Goal: Check status: Check status

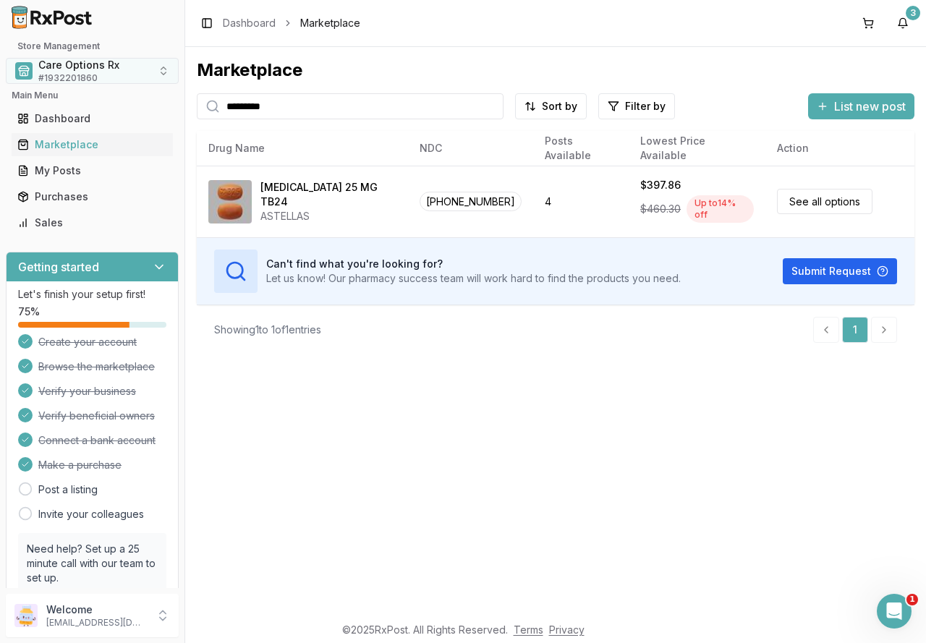
click at [91, 75] on span "# 1932201860" at bounding box center [67, 78] width 59 height 12
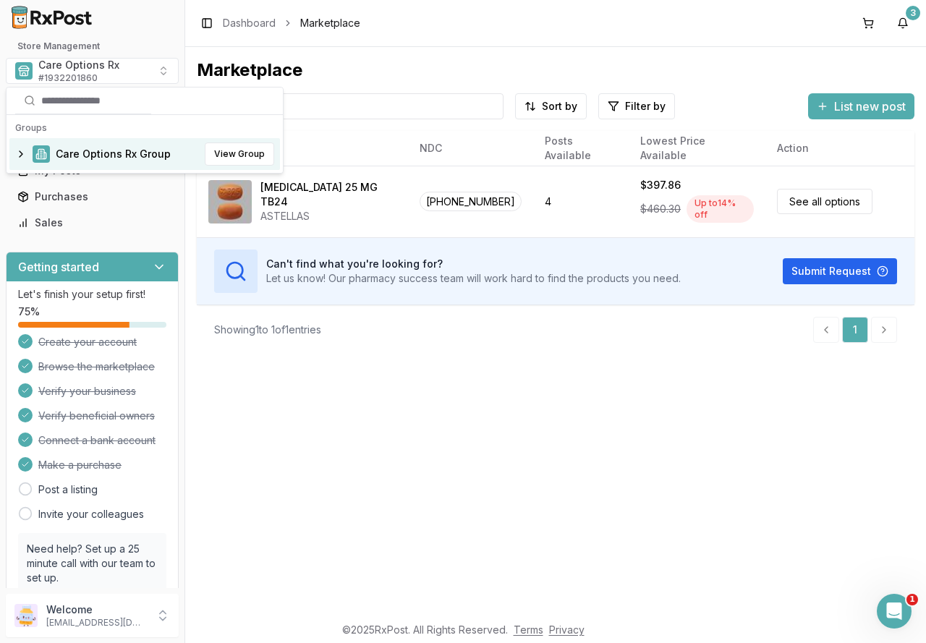
click at [95, 161] on span "Care Options Rx Group" at bounding box center [113, 154] width 115 height 14
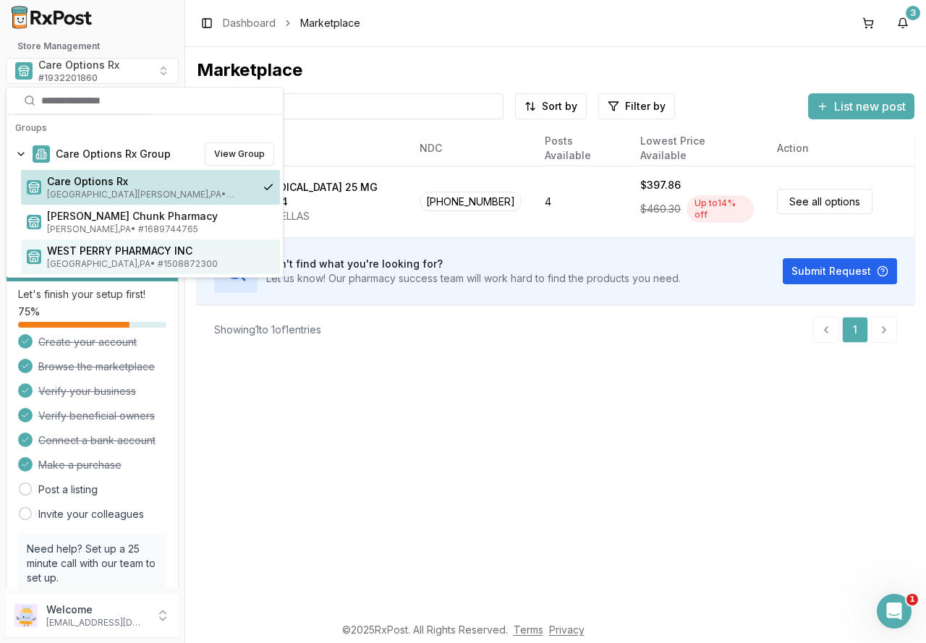
click at [82, 253] on span "WEST PERRY PHARMACY INC" at bounding box center [160, 251] width 227 height 14
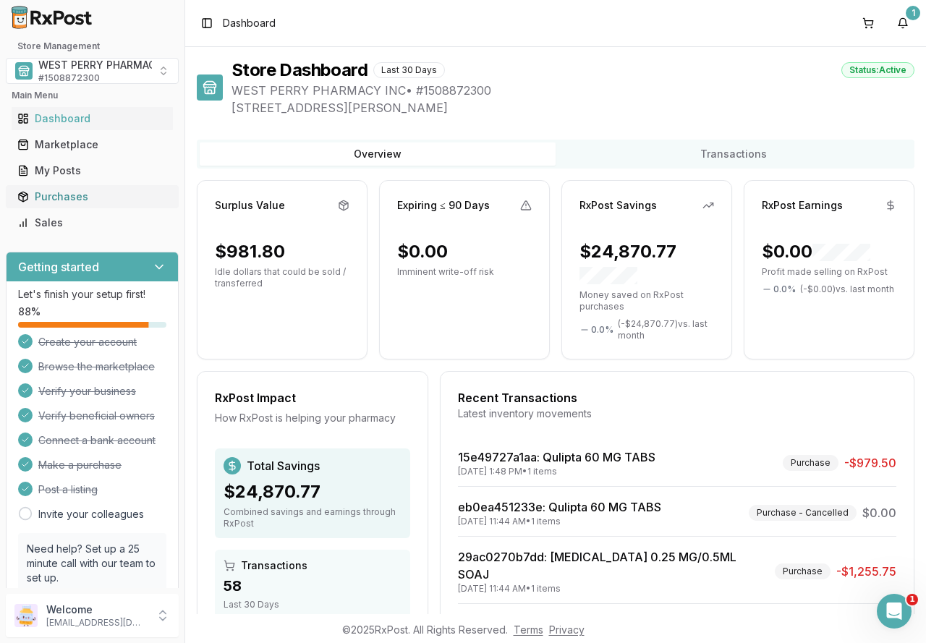
click at [55, 196] on div "Purchases" at bounding box center [92, 197] width 150 height 14
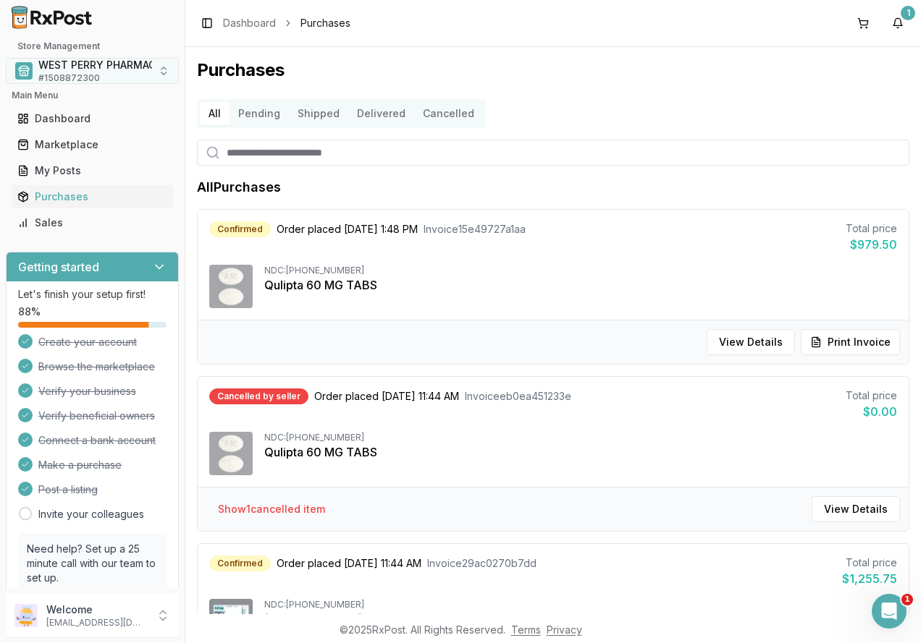
click at [89, 69] on span "WEST PERRY PHARMACY INC" at bounding box center [110, 65] width 145 height 14
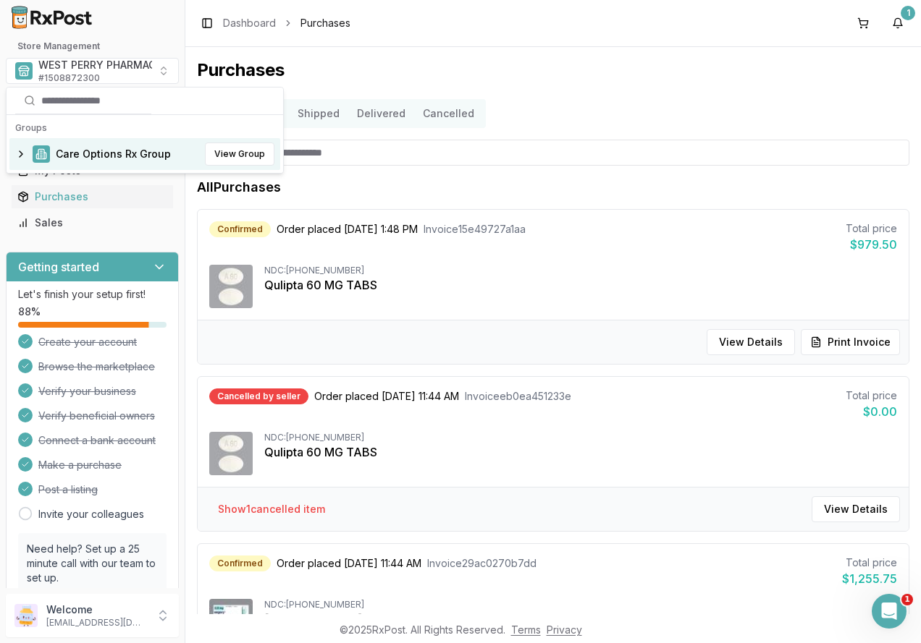
click at [78, 156] on span "Care Options Rx Group" at bounding box center [113, 154] width 115 height 14
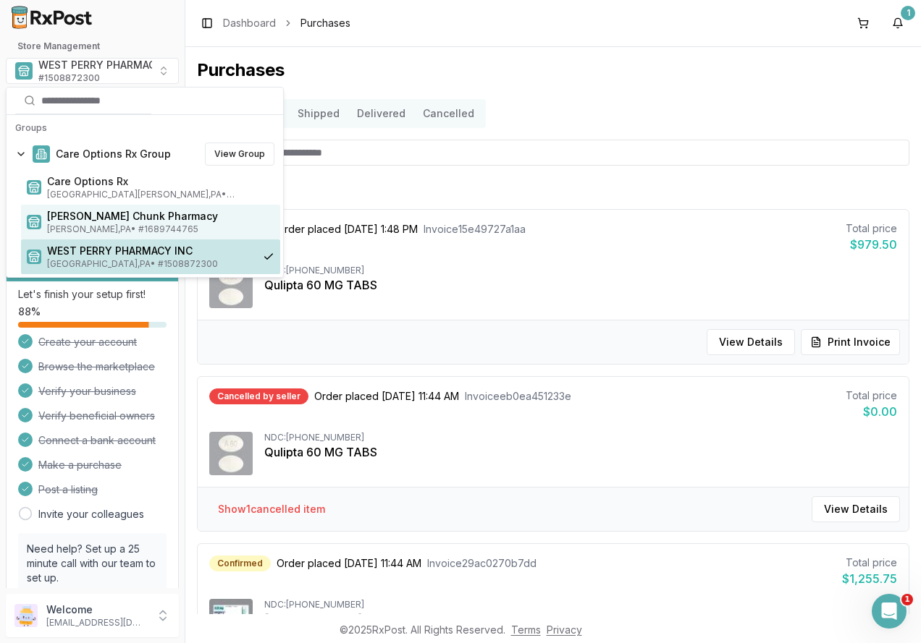
click at [73, 219] on span "[PERSON_NAME] Chunk Pharmacy" at bounding box center [160, 216] width 227 height 14
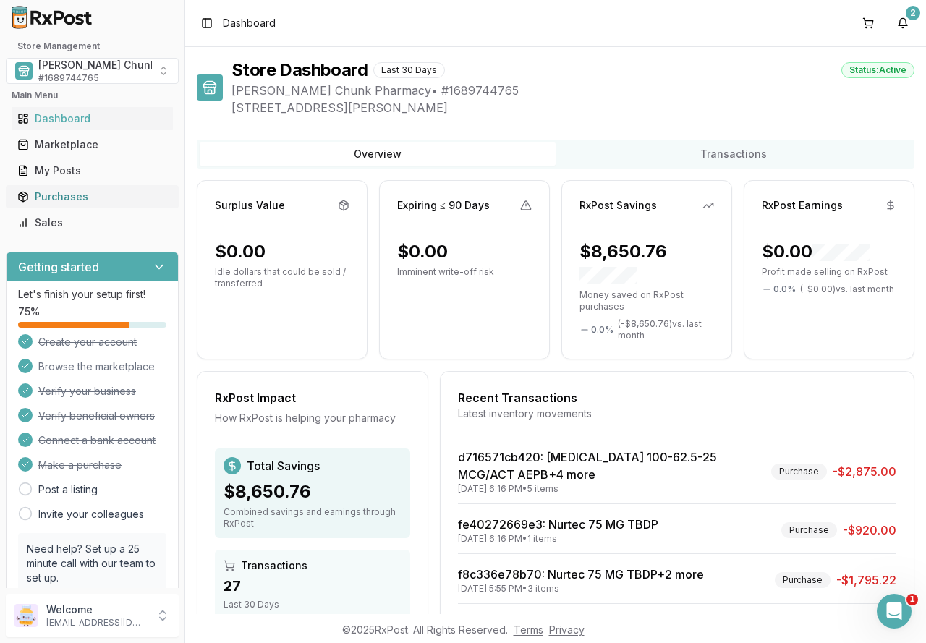
click at [67, 198] on div "Purchases" at bounding box center [92, 197] width 150 height 14
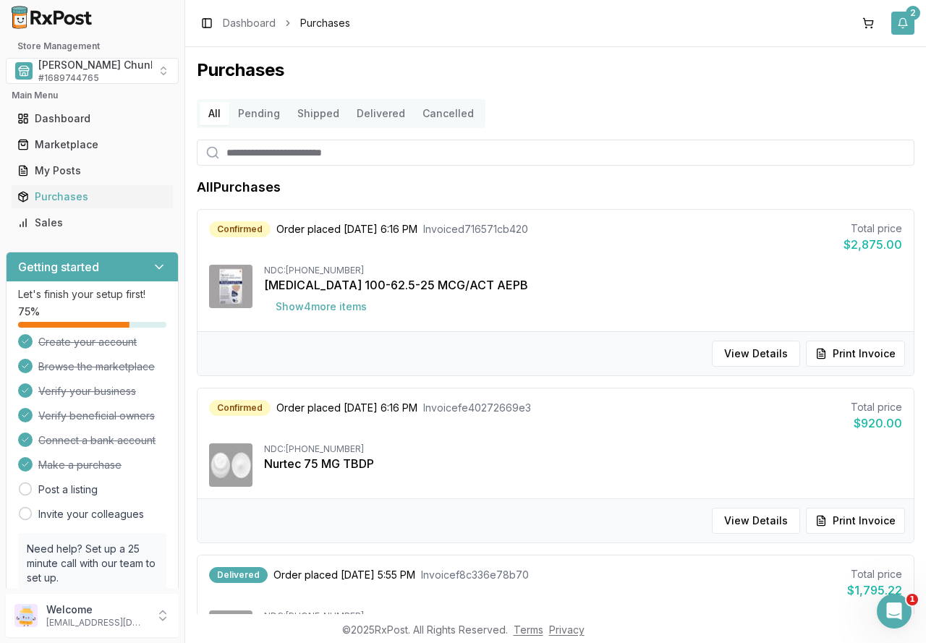
click at [909, 21] on button "2" at bounding box center [903, 23] width 23 height 23
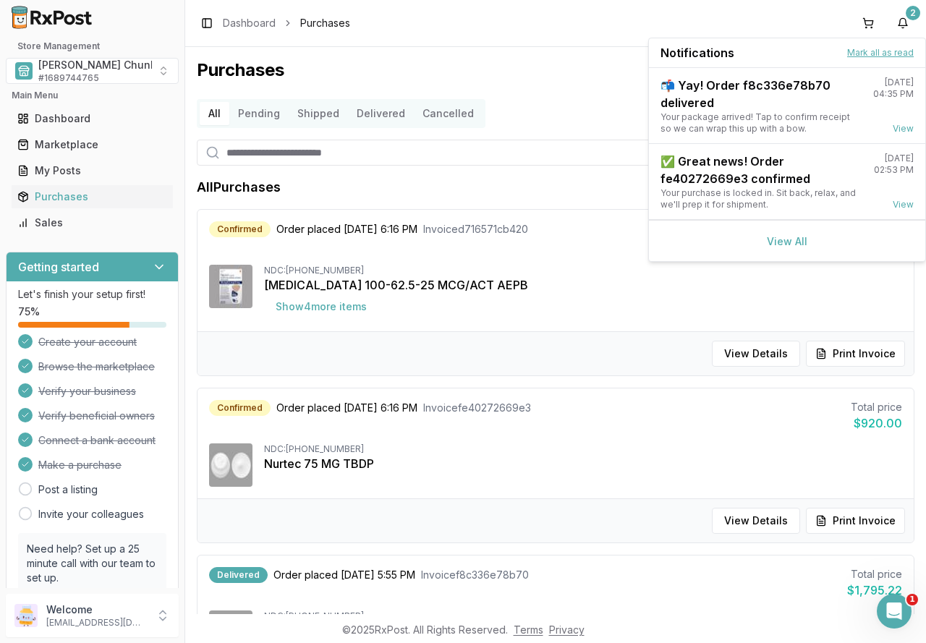
click at [872, 52] on button "Mark all as read" at bounding box center [881, 53] width 67 height 12
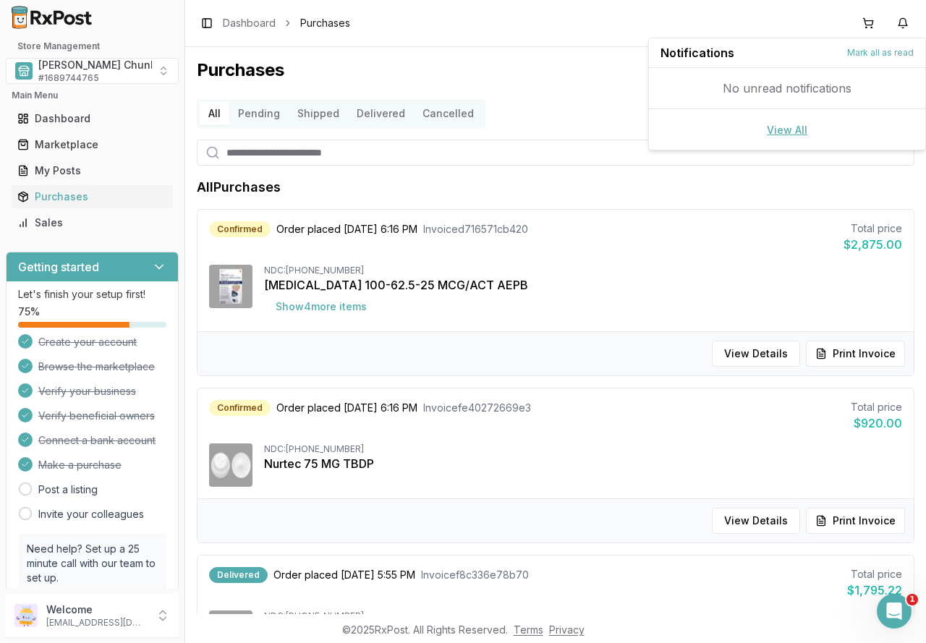
click at [797, 128] on link "View All" at bounding box center [787, 130] width 41 height 12
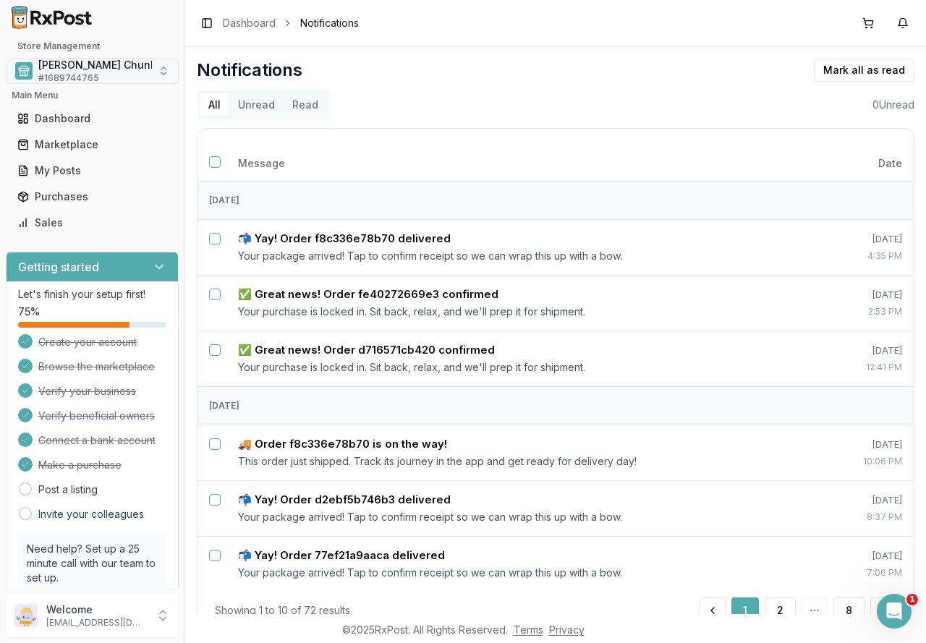
click at [92, 77] on span "# 1689744765" at bounding box center [68, 78] width 61 height 12
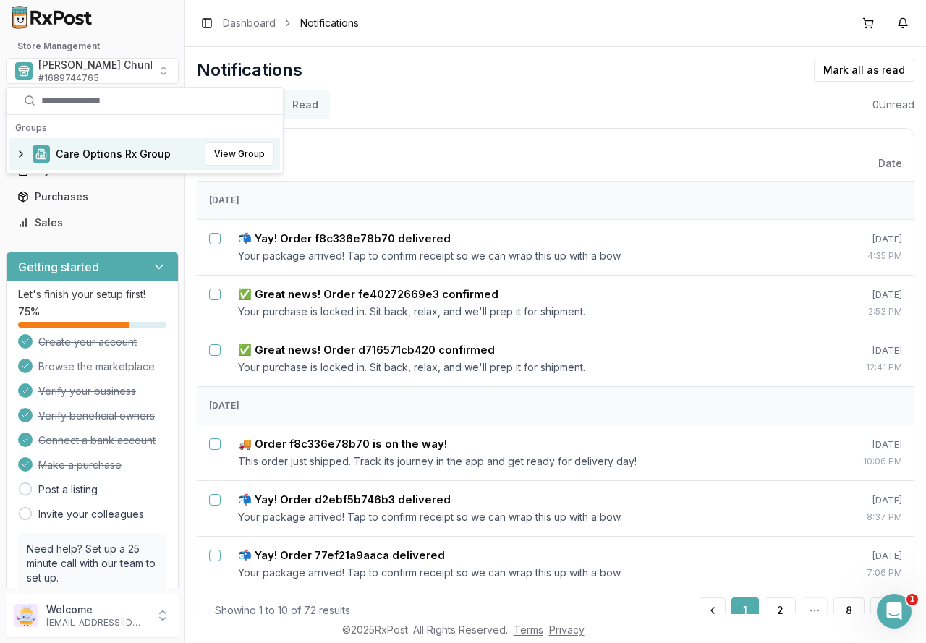
click at [81, 153] on span "Care Options Rx Group" at bounding box center [113, 154] width 115 height 14
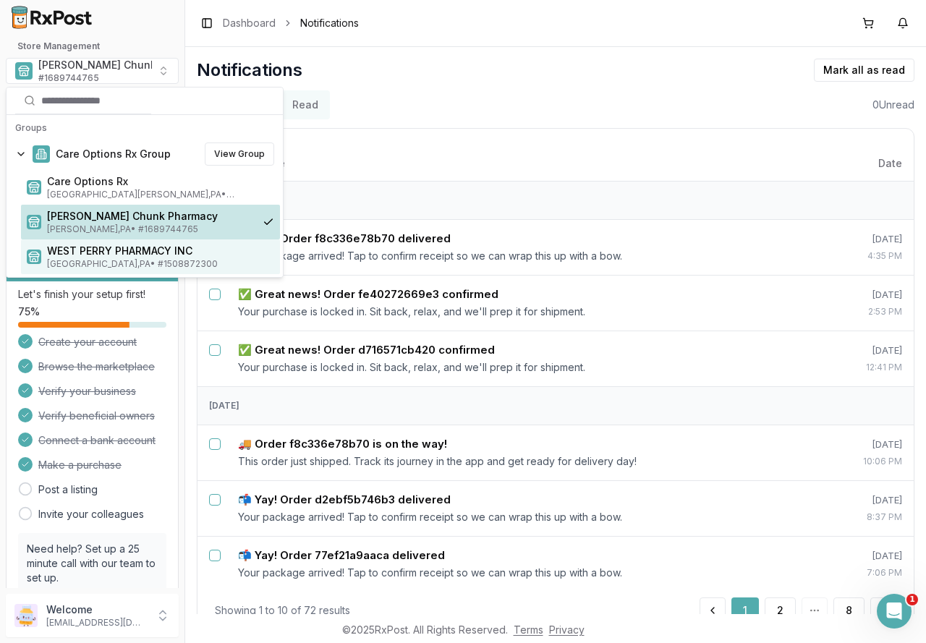
click at [70, 243] on div "WEST PERRY PHARMACY INC [GEOGRAPHIC_DATA] , [GEOGRAPHIC_DATA] • # 1508872300" at bounding box center [150, 257] width 259 height 35
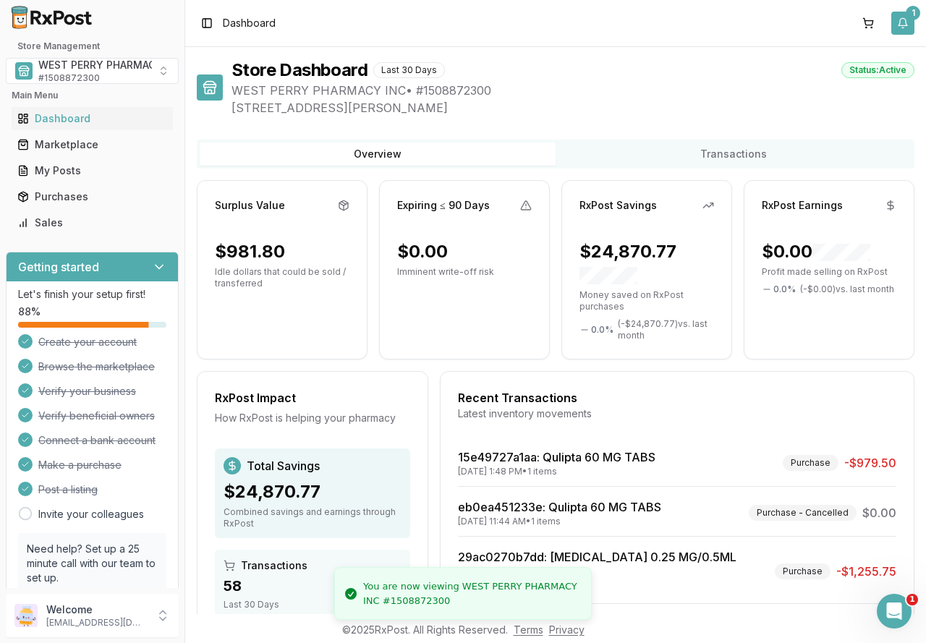
click at [906, 18] on button "1" at bounding box center [903, 23] width 23 height 23
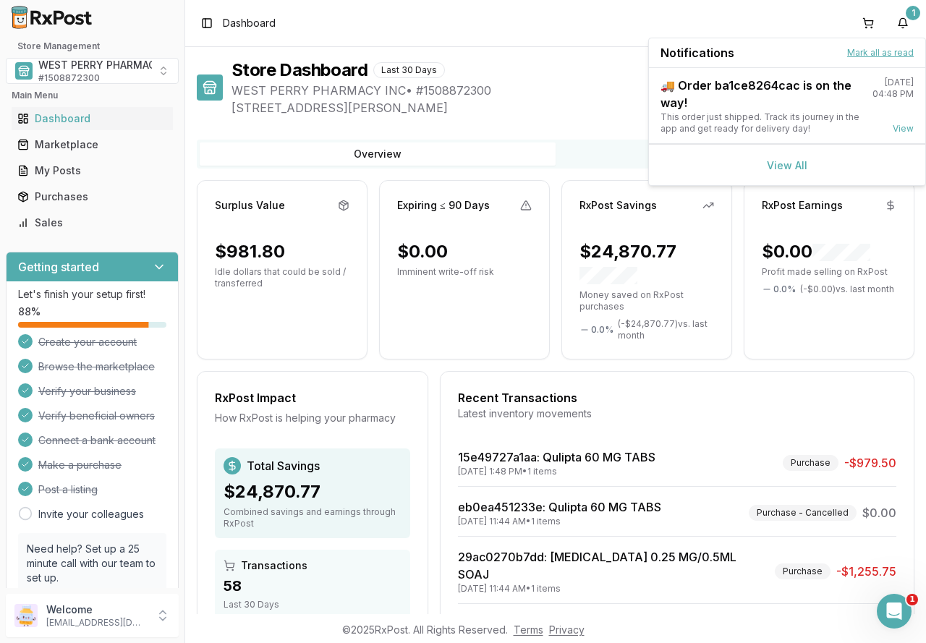
click at [865, 48] on button "Mark all as read" at bounding box center [881, 53] width 67 height 12
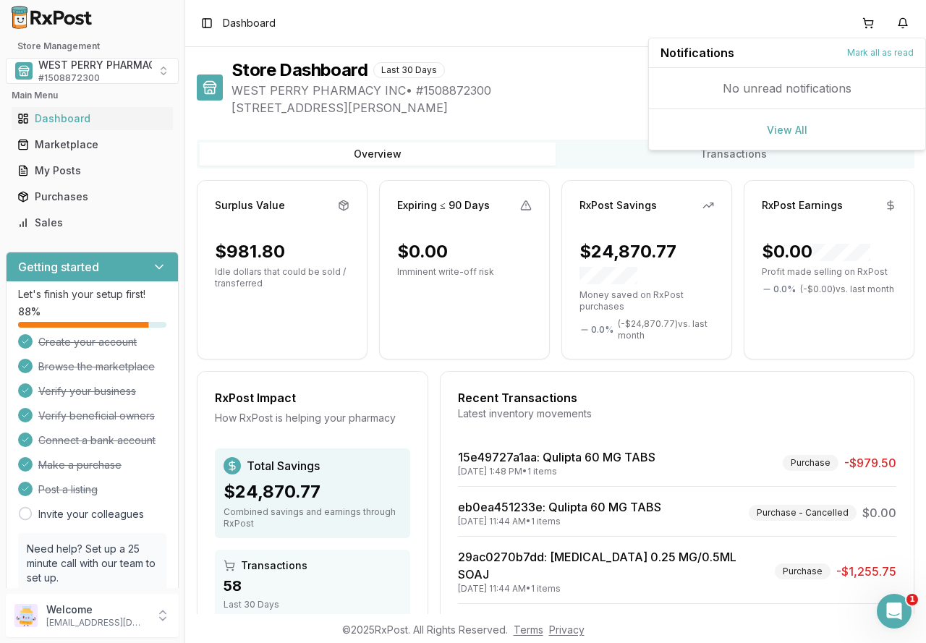
click at [539, 85] on span "WEST PERRY PHARMACY INC • # 1508872300" at bounding box center [573, 90] width 683 height 17
click at [37, 75] on div "WEST PERRY PHARMACY INC # 1508872300" at bounding box center [83, 71] width 137 height 26
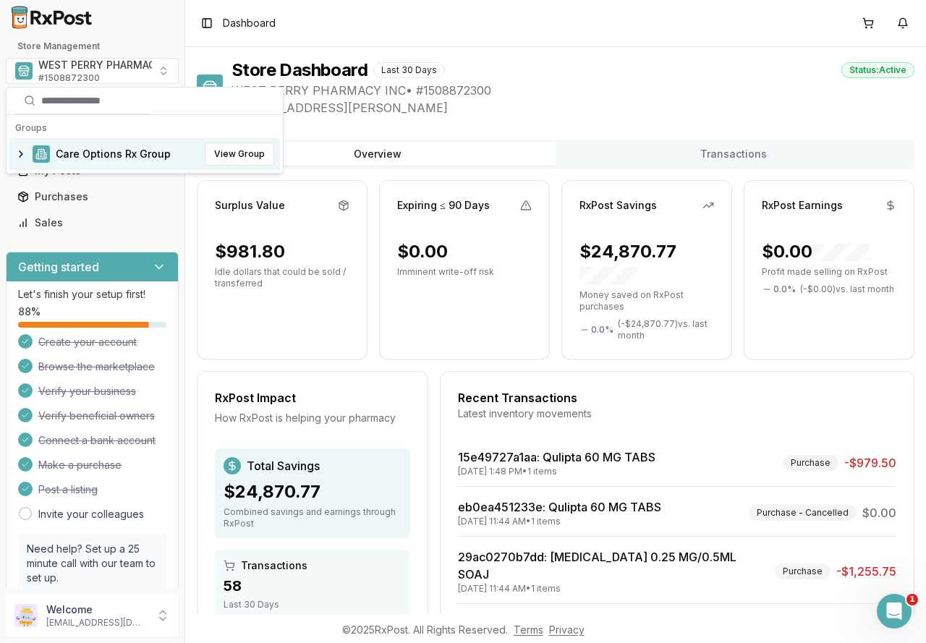
click at [59, 148] on span "Care Options Rx Group" at bounding box center [113, 154] width 115 height 14
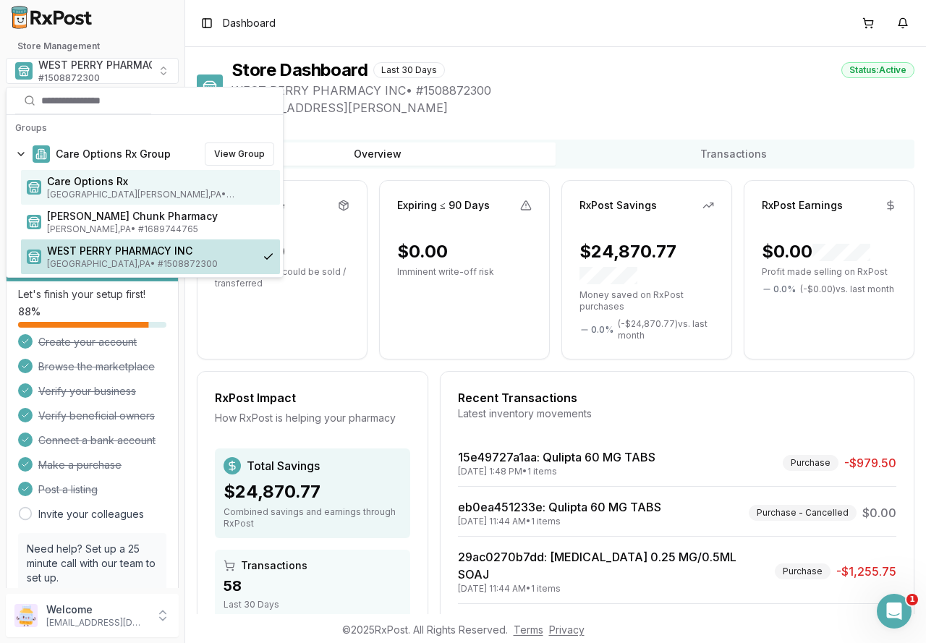
click at [67, 183] on span "Care Options Rx" at bounding box center [160, 181] width 227 height 14
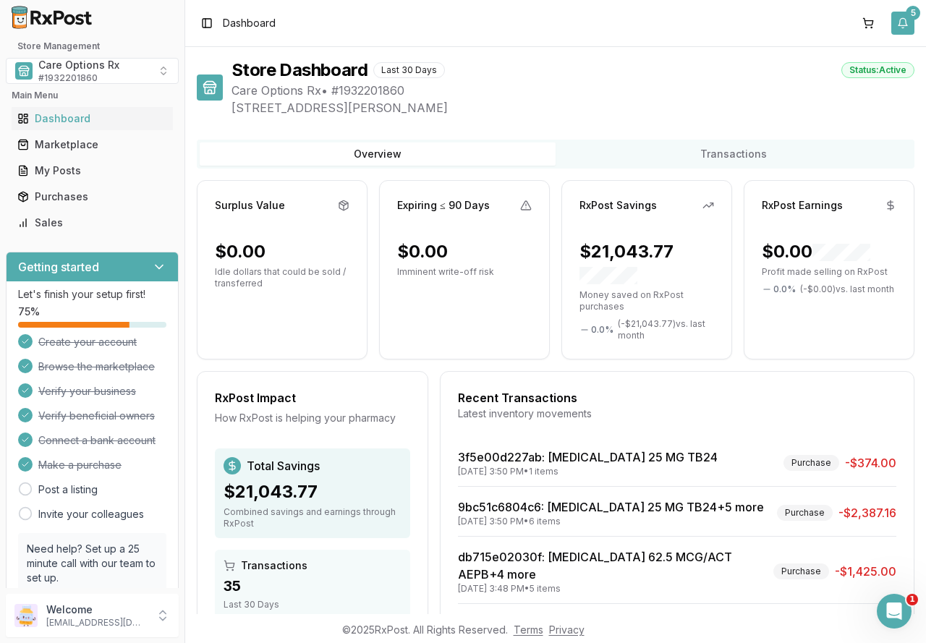
click at [903, 20] on button "5" at bounding box center [903, 23] width 23 height 23
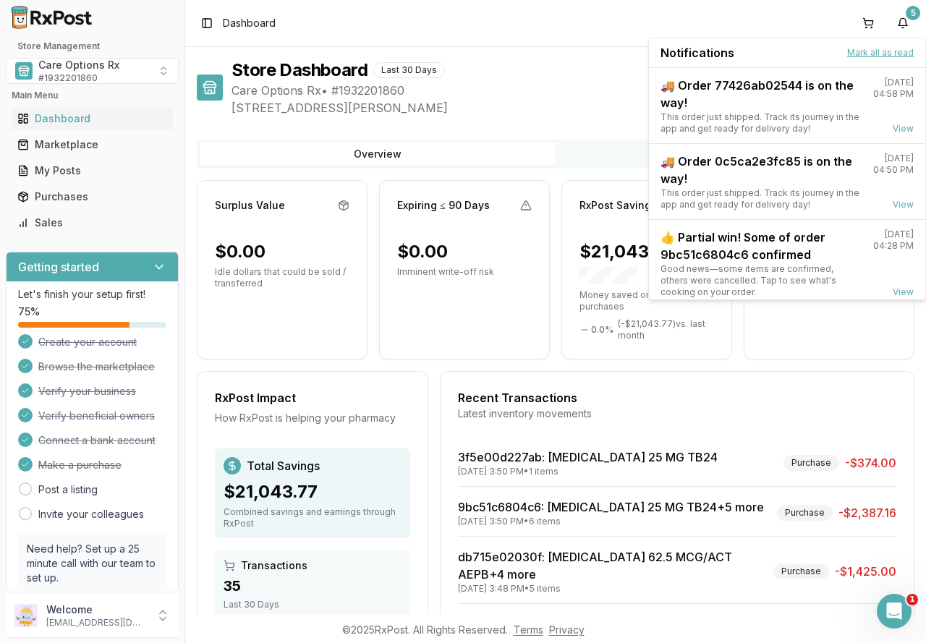
click at [876, 54] on button "Mark all as read" at bounding box center [881, 53] width 67 height 12
click at [867, 51] on button "Mark all as read" at bounding box center [881, 53] width 67 height 12
click at [548, 90] on span "Care Options Rx • # 1932201860" at bounding box center [573, 90] width 683 height 17
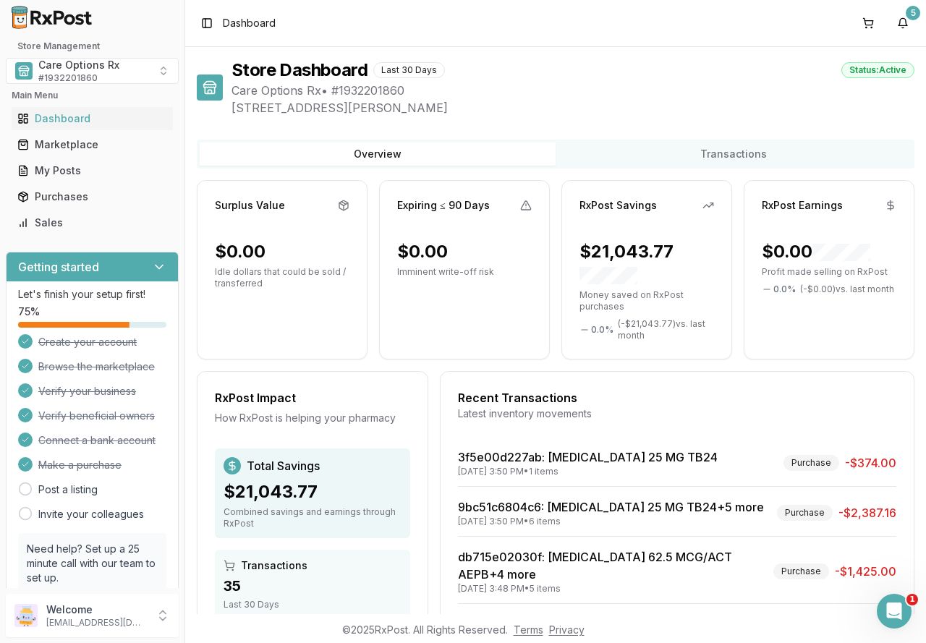
click at [709, 206] on icon at bounding box center [709, 206] width 12 height 12
click at [615, 259] on div "$21,043.77" at bounding box center [647, 263] width 135 height 46
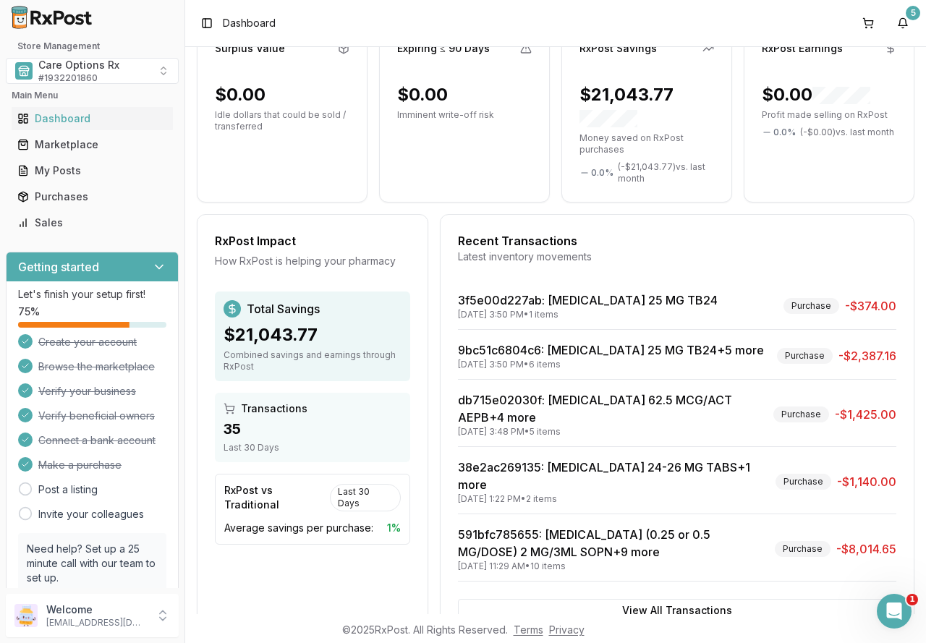
scroll to position [189, 0]
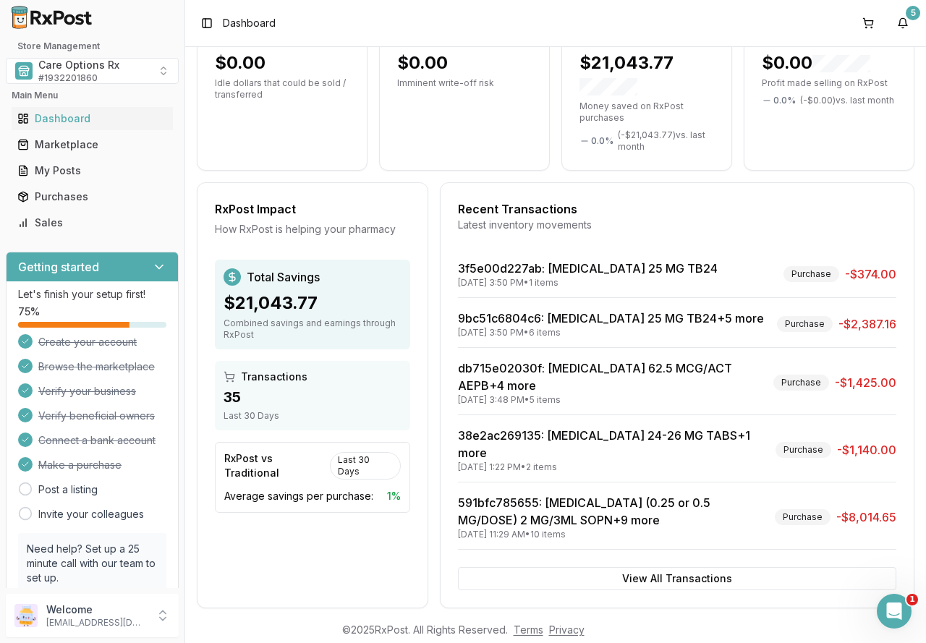
click at [620, 70] on div "$21,043.77" at bounding box center [647, 74] width 135 height 46
click at [798, 80] on p "Profit made selling on RxPost" at bounding box center [829, 83] width 135 height 12
click at [654, 567] on button "View All Transactions" at bounding box center [677, 578] width 439 height 23
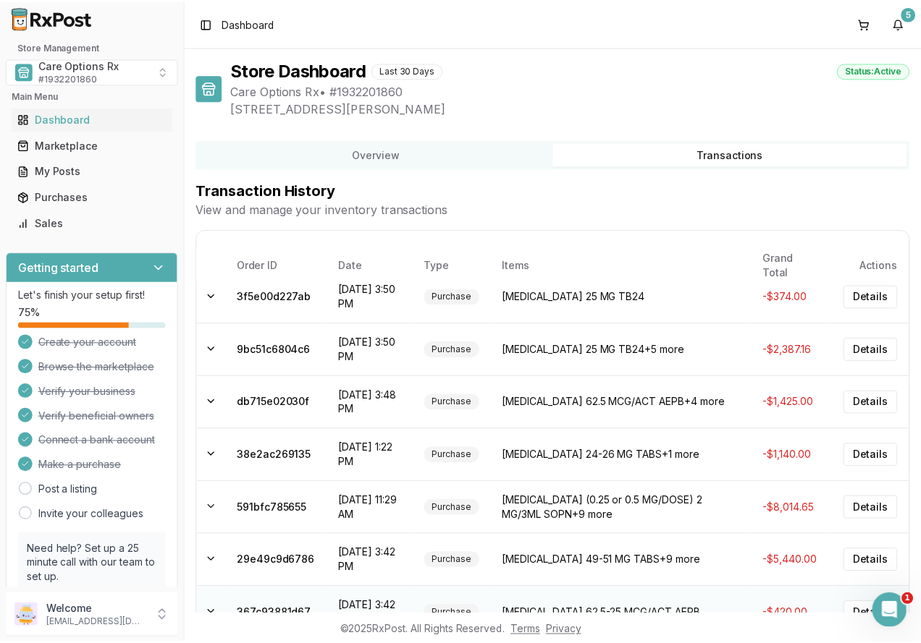
scroll to position [0, 0]
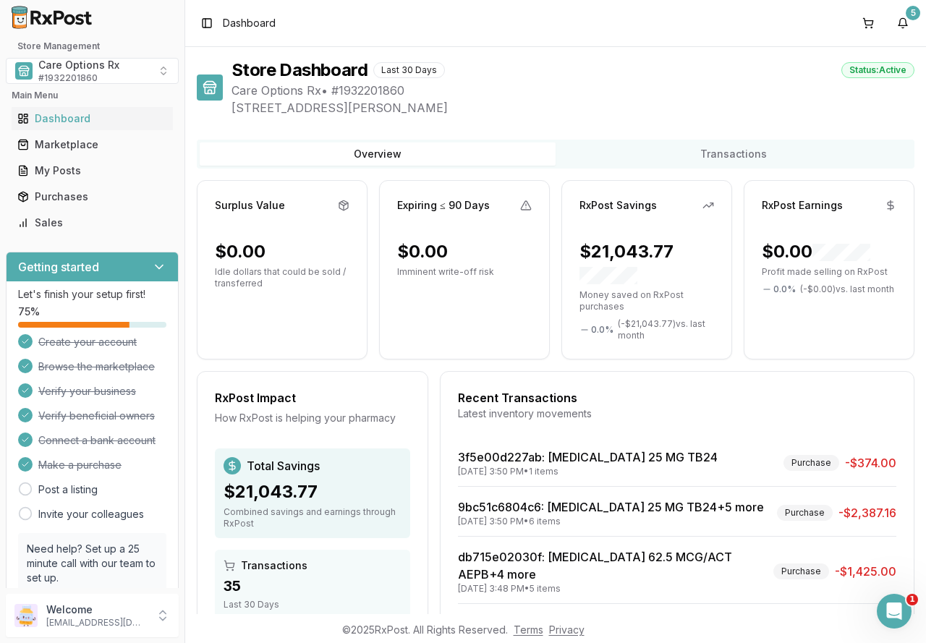
click at [466, 152] on button "Overview" at bounding box center [378, 154] width 356 height 23
click at [636, 237] on div "RxPost Savings $21,043.77 Money saved on RxPost purchases 0.0 % ( - $21,043.77 …" at bounding box center [647, 270] width 171 height 180
click at [91, 194] on div "Purchases" at bounding box center [92, 197] width 150 height 14
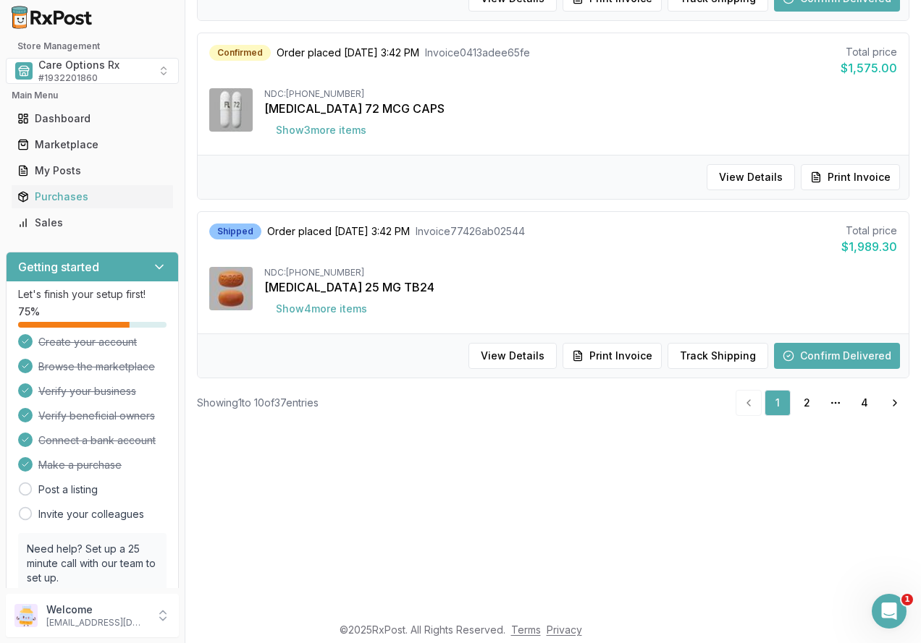
scroll to position [434, 0]
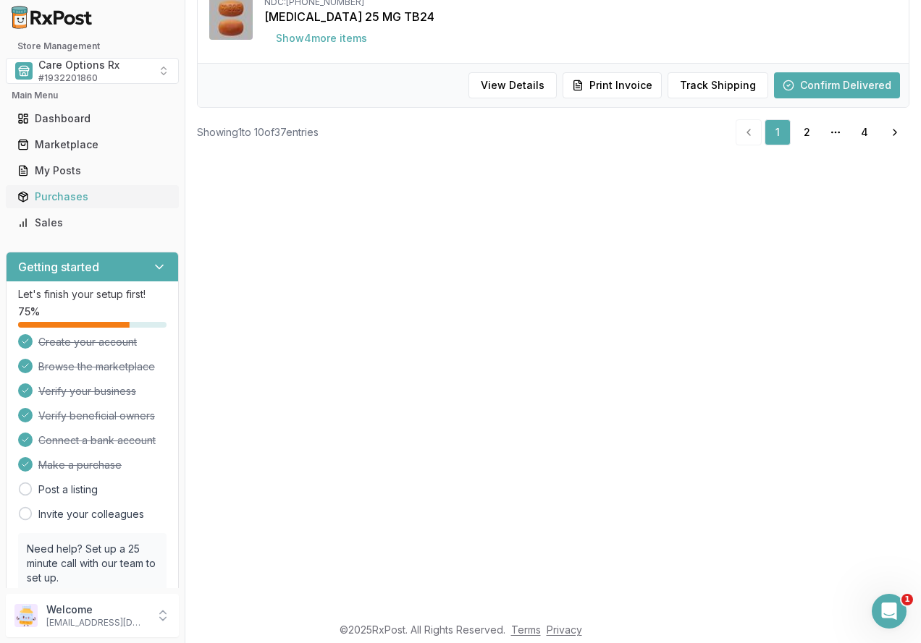
click at [45, 192] on div "Purchases" at bounding box center [92, 197] width 150 height 14
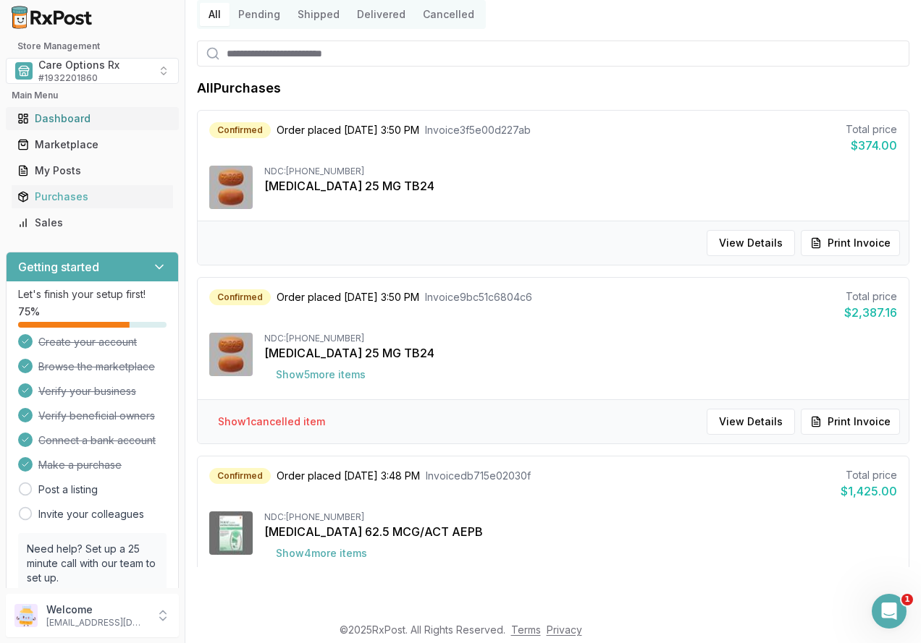
click at [54, 117] on div "Dashboard" at bounding box center [92, 118] width 150 height 14
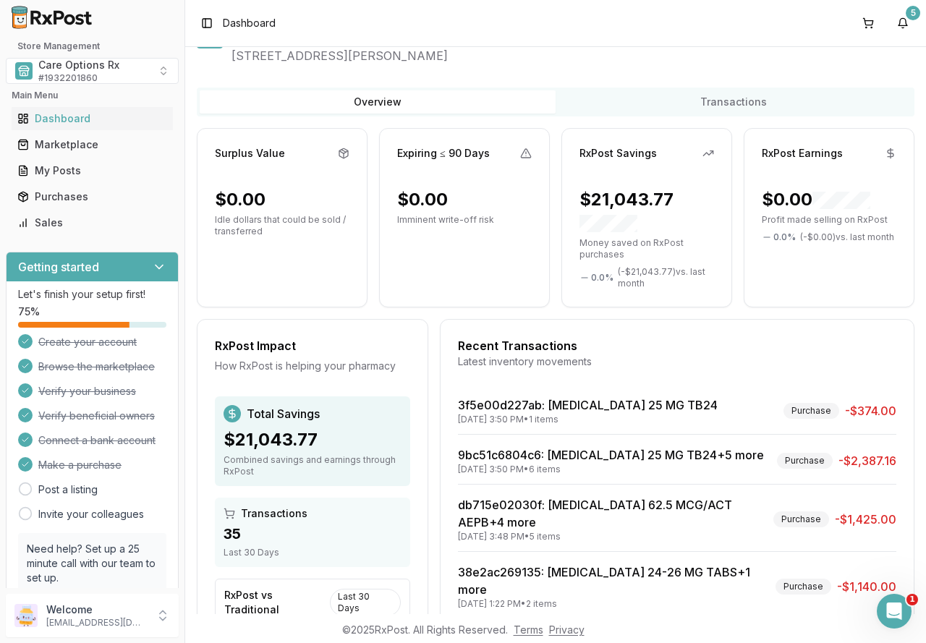
click at [691, 96] on button "Transactions" at bounding box center [734, 101] width 356 height 23
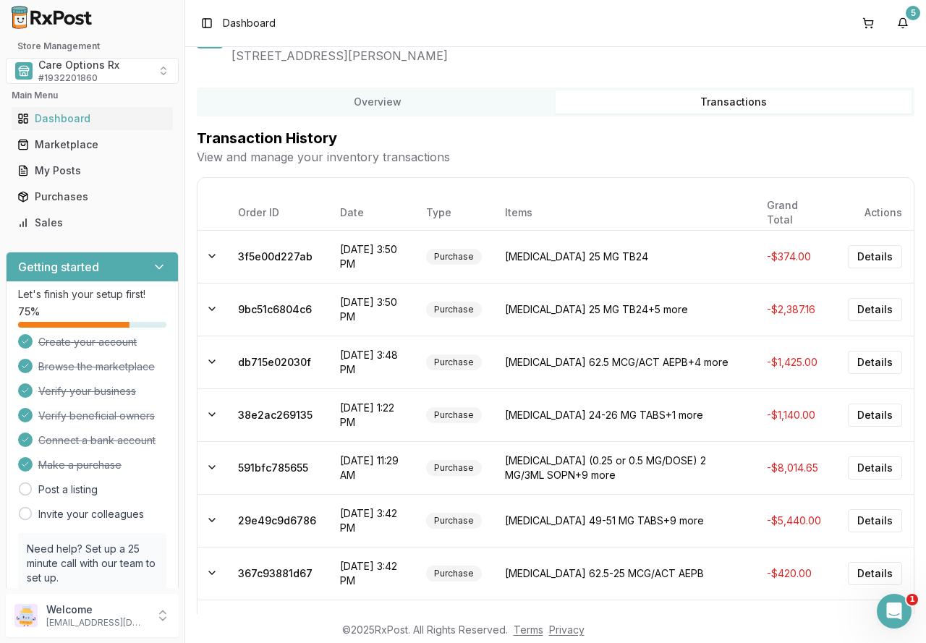
click at [394, 158] on p "View and manage your inventory transactions" at bounding box center [556, 156] width 718 height 17
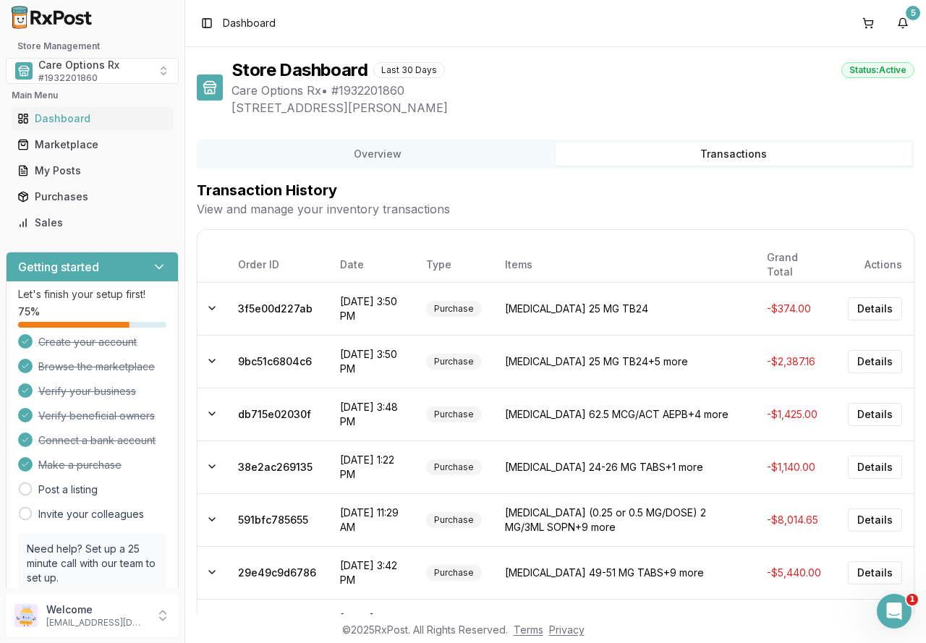
click at [418, 71] on div "Last 30 Days" at bounding box center [409, 70] width 72 height 16
click at [850, 68] on div "Status: Active" at bounding box center [878, 70] width 73 height 16
click at [688, 101] on span "[STREET_ADDRESS][PERSON_NAME]" at bounding box center [573, 107] width 683 height 17
click at [362, 200] on p "View and manage your inventory transactions" at bounding box center [556, 208] width 718 height 17
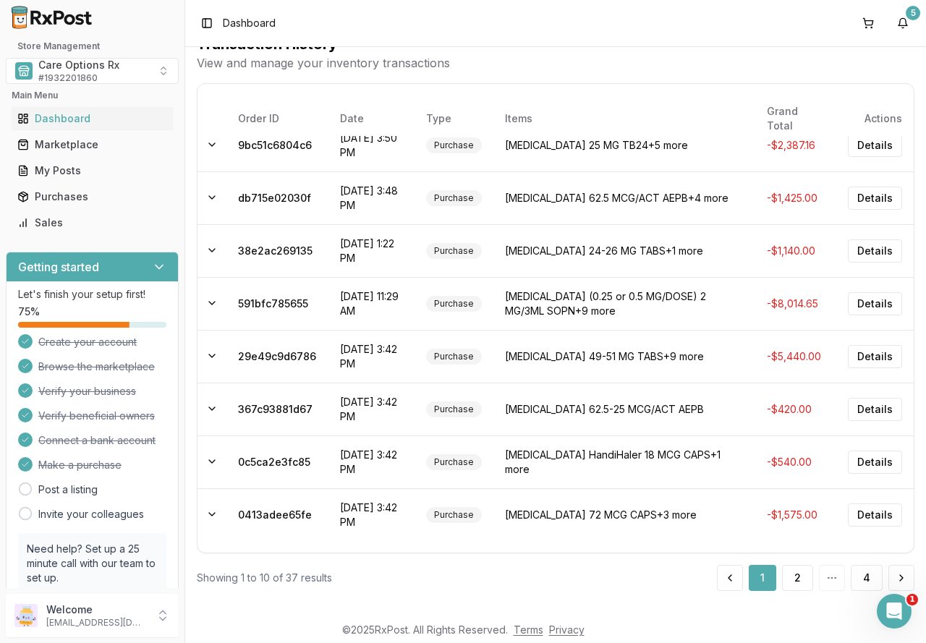
scroll to position [129, 0]
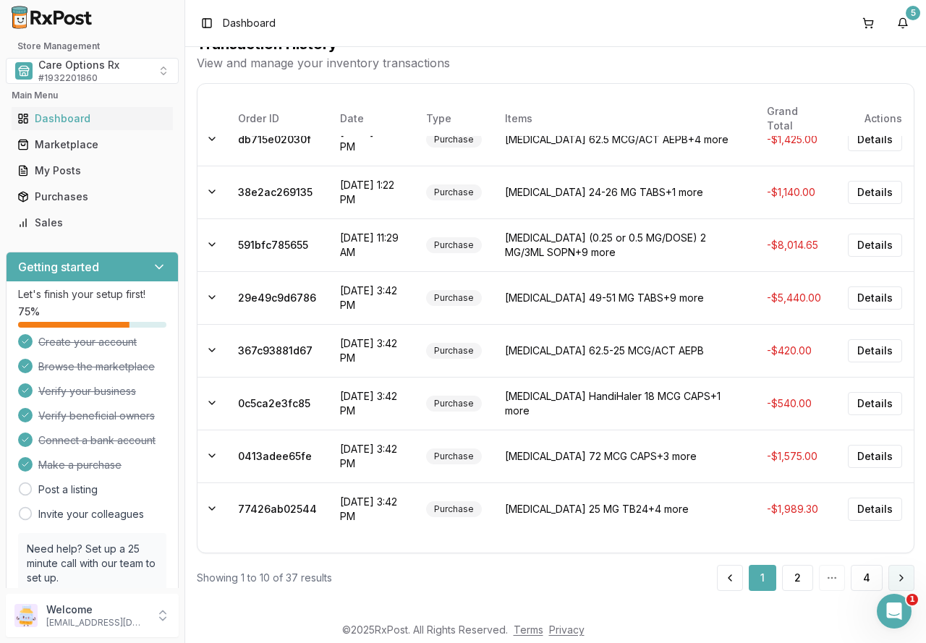
click at [892, 578] on button at bounding box center [902, 578] width 26 height 26
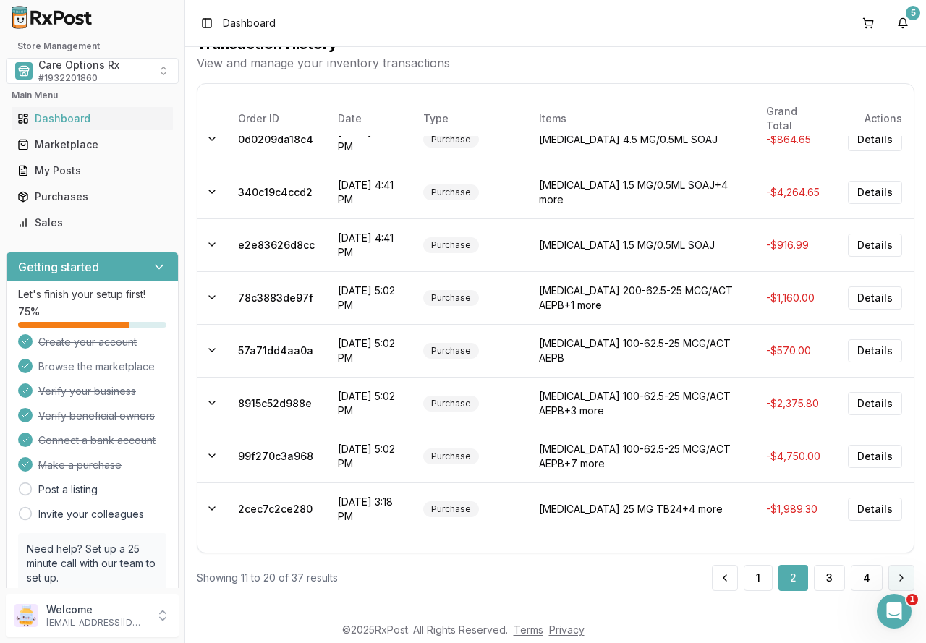
click at [899, 577] on button at bounding box center [902, 578] width 26 height 26
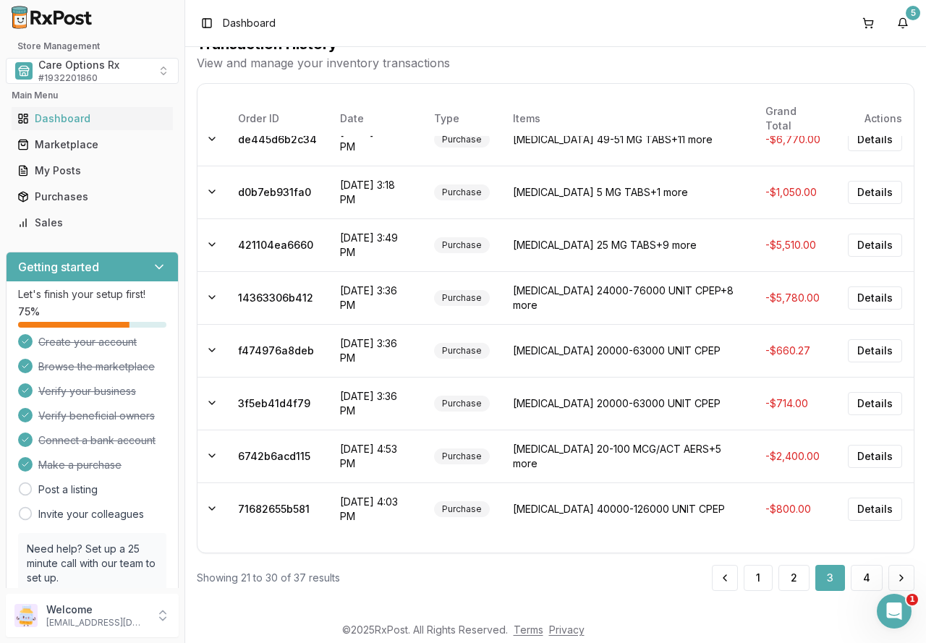
click at [899, 577] on button at bounding box center [902, 578] width 26 height 26
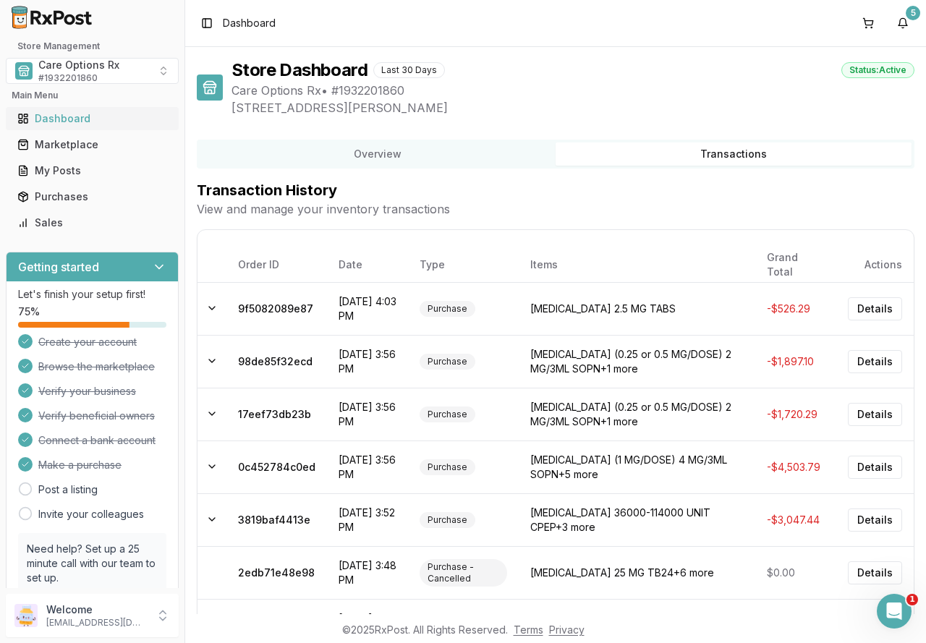
click at [87, 119] on div "Dashboard" at bounding box center [92, 118] width 150 height 14
click at [358, 155] on button "Overview" at bounding box center [378, 154] width 356 height 23
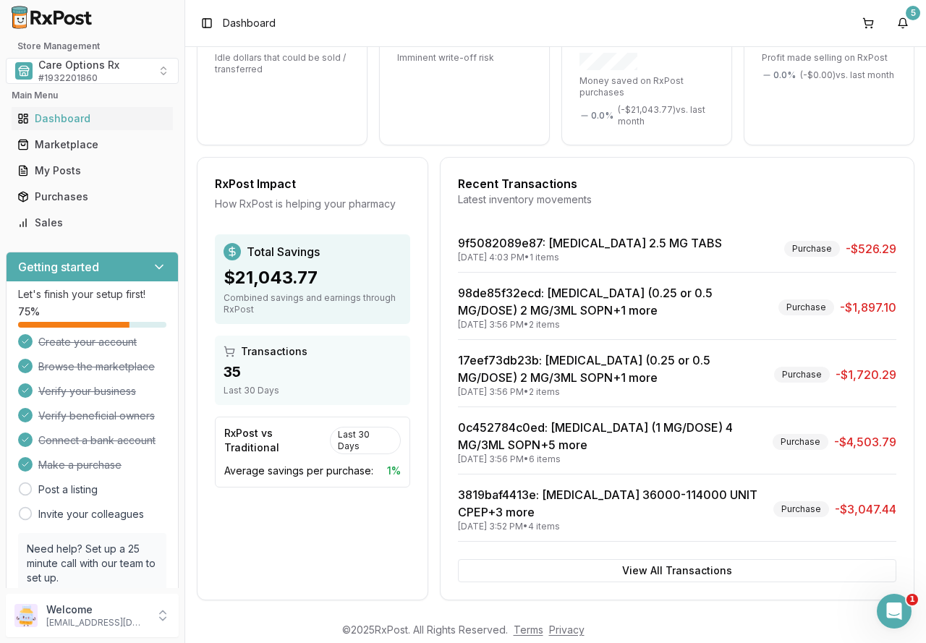
scroll to position [224, 0]
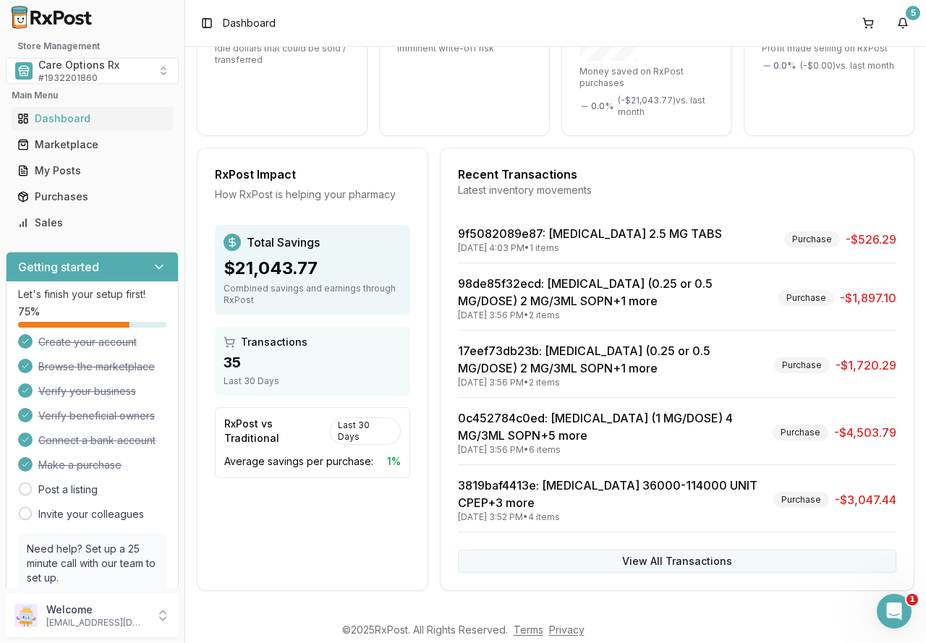
click at [653, 562] on button "View All Transactions" at bounding box center [677, 561] width 439 height 23
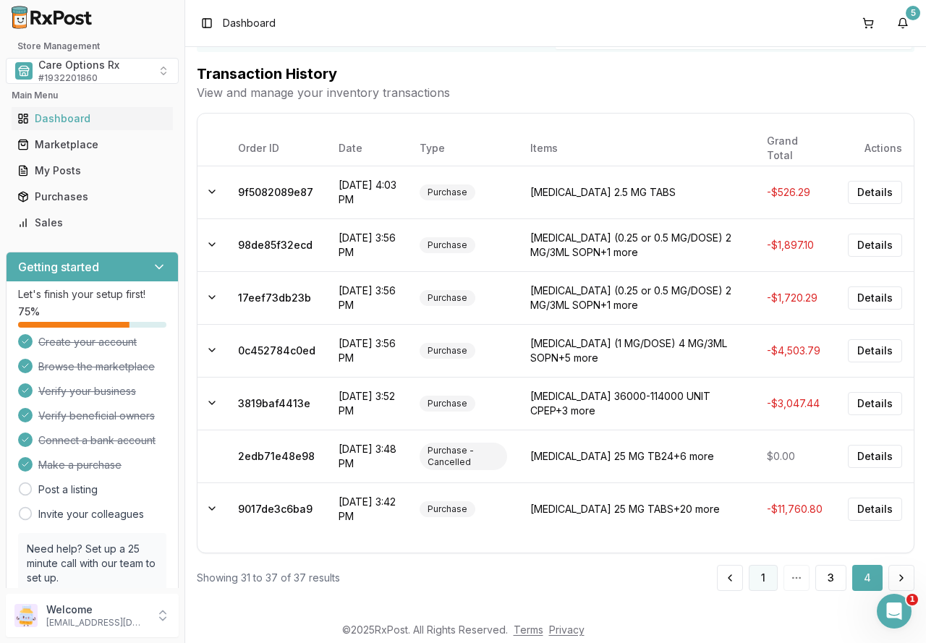
click at [753, 571] on button "1" at bounding box center [763, 578] width 29 height 26
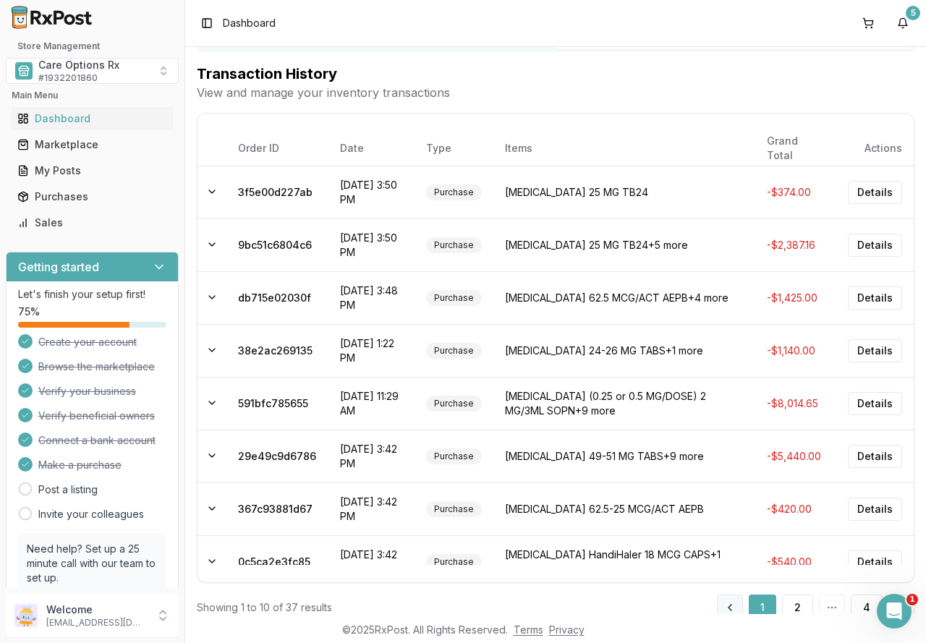
click at [721, 605] on button at bounding box center [730, 608] width 26 height 26
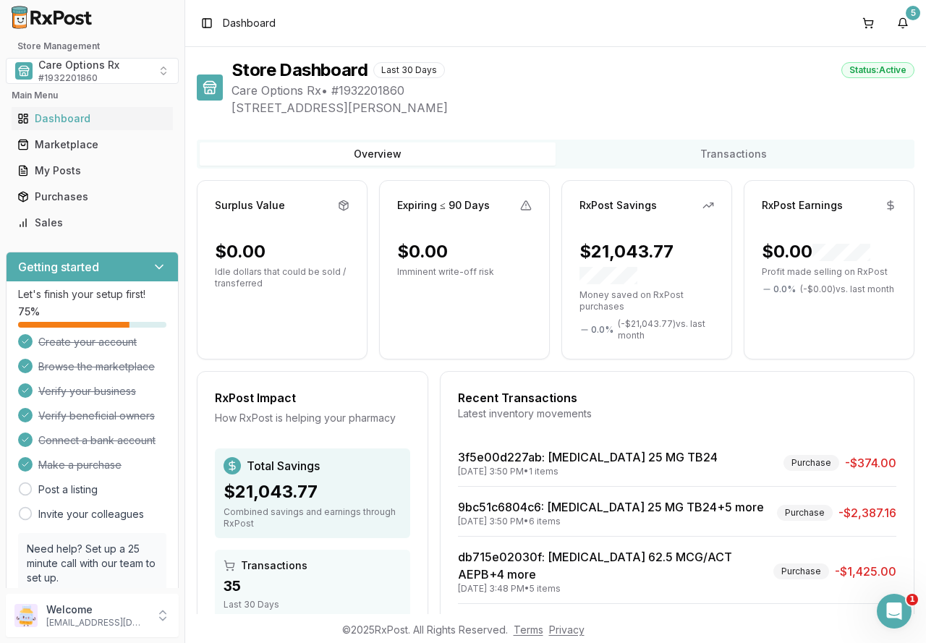
click at [348, 160] on button "Overview" at bounding box center [378, 154] width 356 height 23
